Goal: Task Accomplishment & Management: Manage account settings

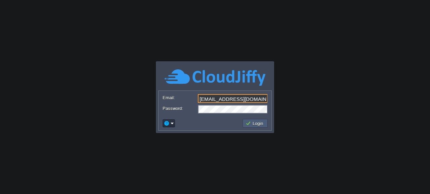
type input "[EMAIL_ADDRESS][DOMAIN_NAME]"
click at [253, 124] on button "Login" at bounding box center [254, 124] width 19 height 6
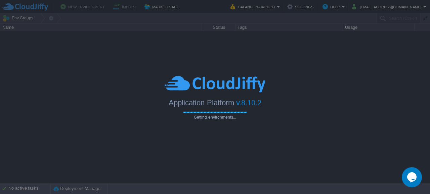
type input "Search (Ctrl+F)"
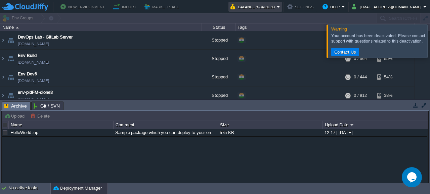
click at [280, 8] on em "Balance ₹-34191.93" at bounding box center [255, 7] width 50 height 8
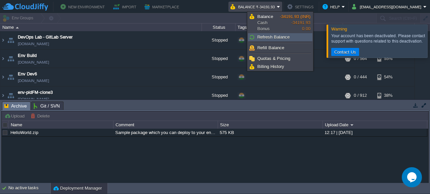
click at [268, 37] on span "Refresh Balance" at bounding box center [273, 37] width 32 height 5
click at [270, 48] on span "Refill Balance" at bounding box center [270, 47] width 27 height 5
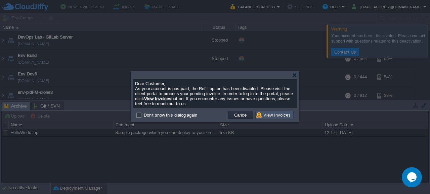
click at [272, 116] on button "View Invoices" at bounding box center [274, 115] width 36 height 6
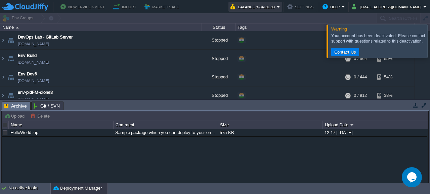
click at [277, 10] on button "Balance ₹-34191.93" at bounding box center [253, 7] width 46 height 8
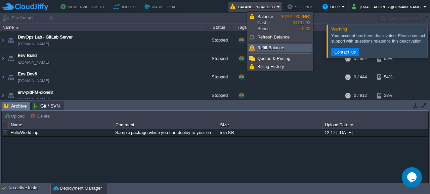
click at [278, 47] on span "Refill Balance" at bounding box center [270, 47] width 27 height 5
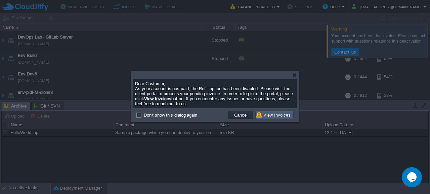
click at [279, 118] on button "View Invoices" at bounding box center [274, 115] width 36 height 6
